Goal: Transaction & Acquisition: Purchase product/service

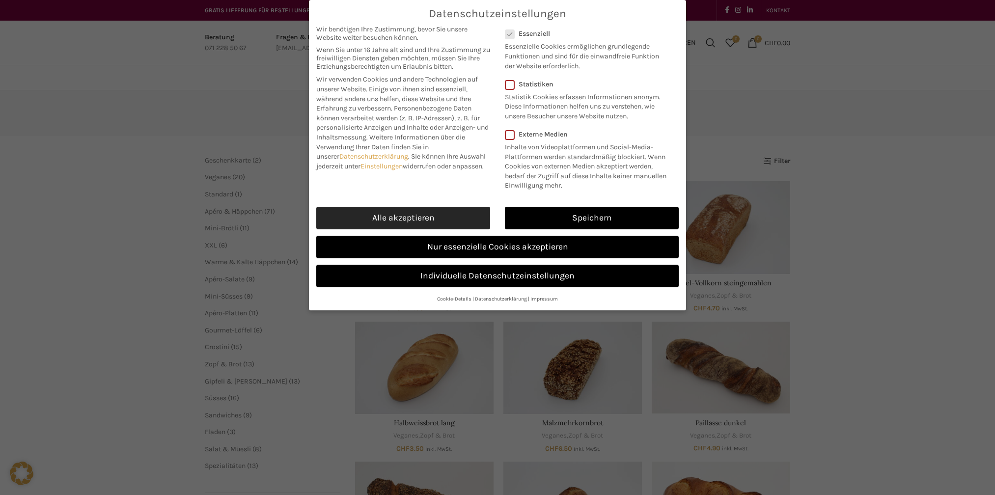
click at [409, 216] on link "Alle akzeptieren" at bounding box center [403, 218] width 174 height 23
checkbox input "true"
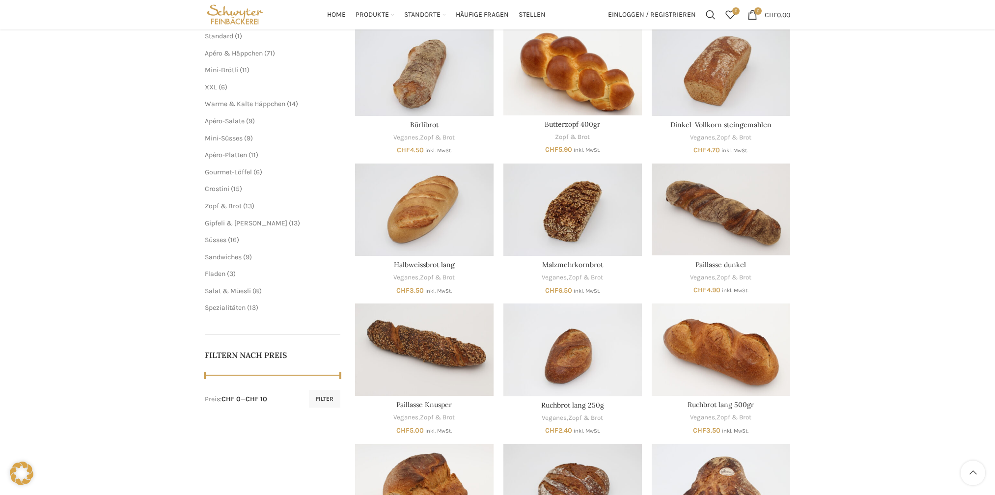
scroll to position [154, 0]
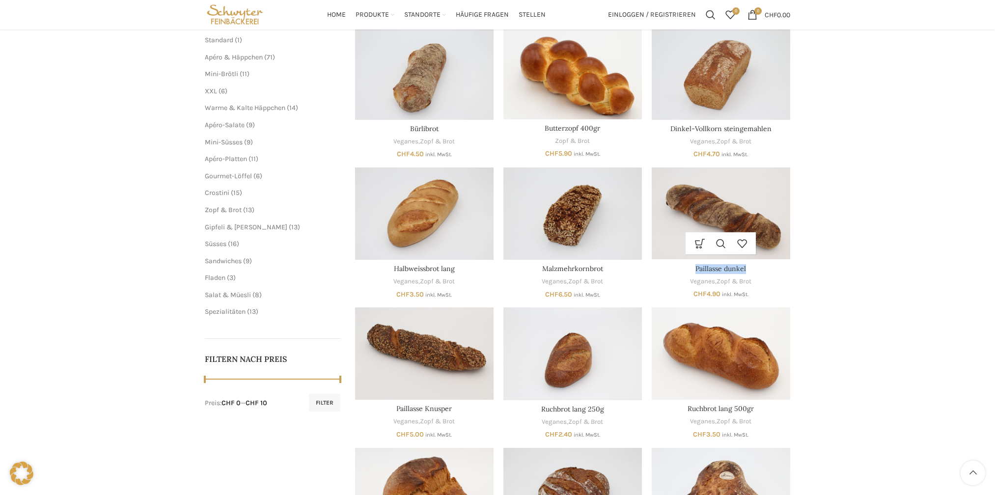
drag, startPoint x: 760, startPoint y: 267, endPoint x: 683, endPoint y: 264, distance: 76.6
click at [683, 264] on h3 "Paillasse dunkel" at bounding box center [720, 269] width 138 height 10
copy link "Paillasse dunkel"
click at [406, 139] on link "Veganes" at bounding box center [405, 141] width 25 height 9
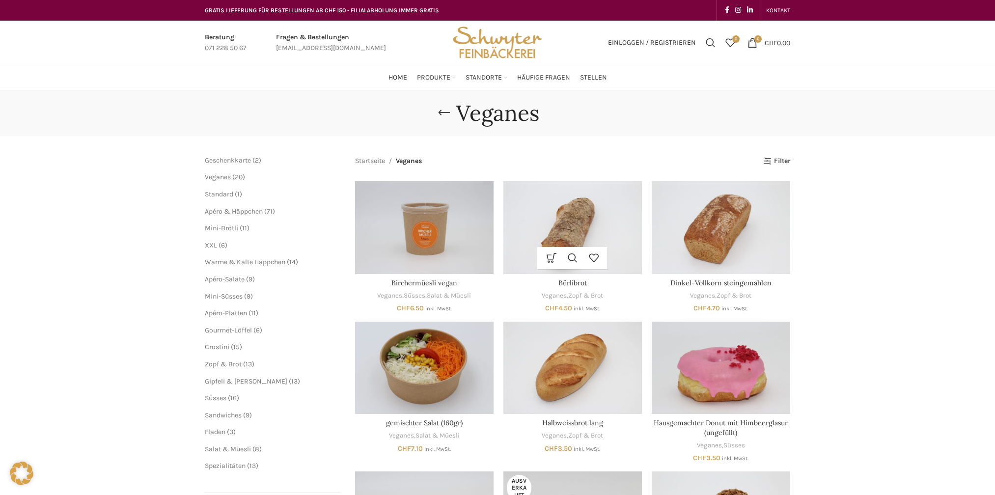
click at [570, 302] on div "In den Warenkorb Schnellansicht Zur Wunschliste hinzufügen Bürlibrot Veganes , …" at bounding box center [572, 246] width 138 height 131
click at [558, 237] on img "Bürlibrot" at bounding box center [572, 227] width 138 height 92
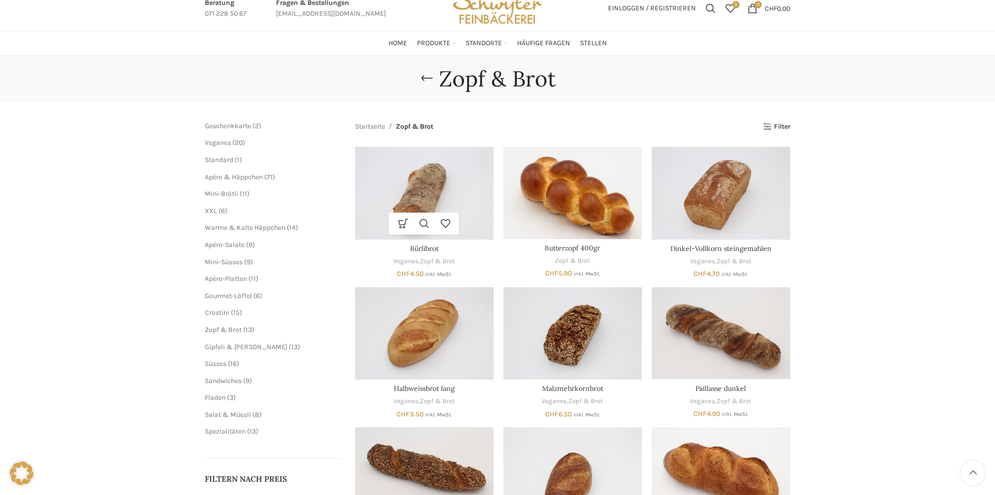
scroll to position [98, 0]
